Goal: Task Accomplishment & Management: Manage account settings

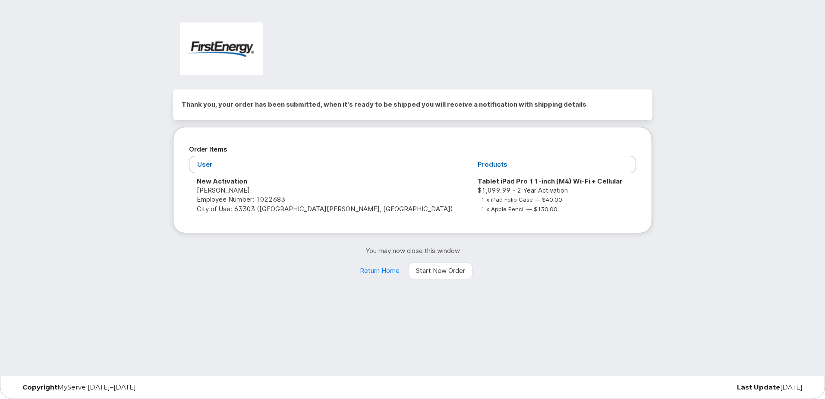
click at [701, 79] on div "Thank you, your order has been submitted, when it's ready to be shipped you wil…" at bounding box center [412, 187] width 825 height 375
click at [377, 270] on link "Return Home" at bounding box center [379, 270] width 54 height 17
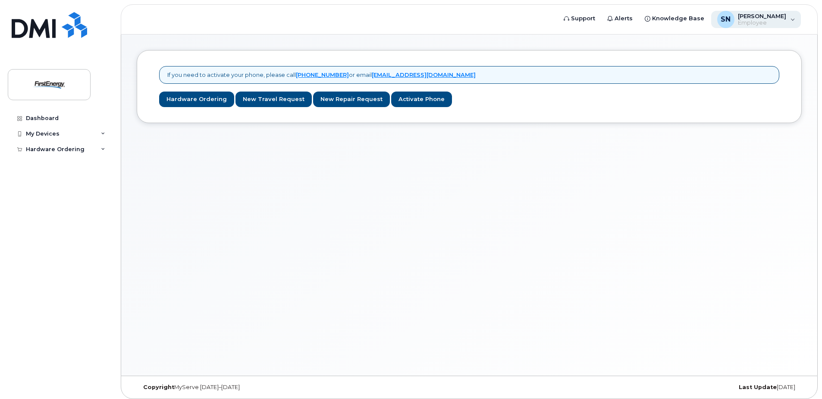
click at [770, 21] on span "Employee" at bounding box center [762, 22] width 48 height 7
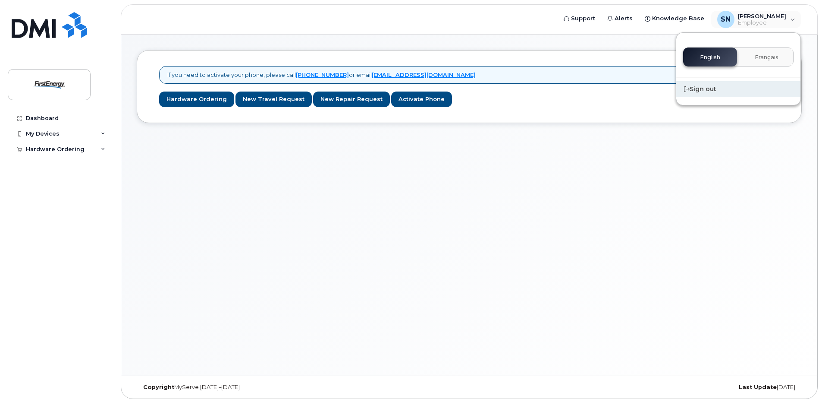
click at [710, 89] on div "Sign out" at bounding box center [738, 89] width 124 height 16
